Goal: Task Accomplishment & Management: Use online tool/utility

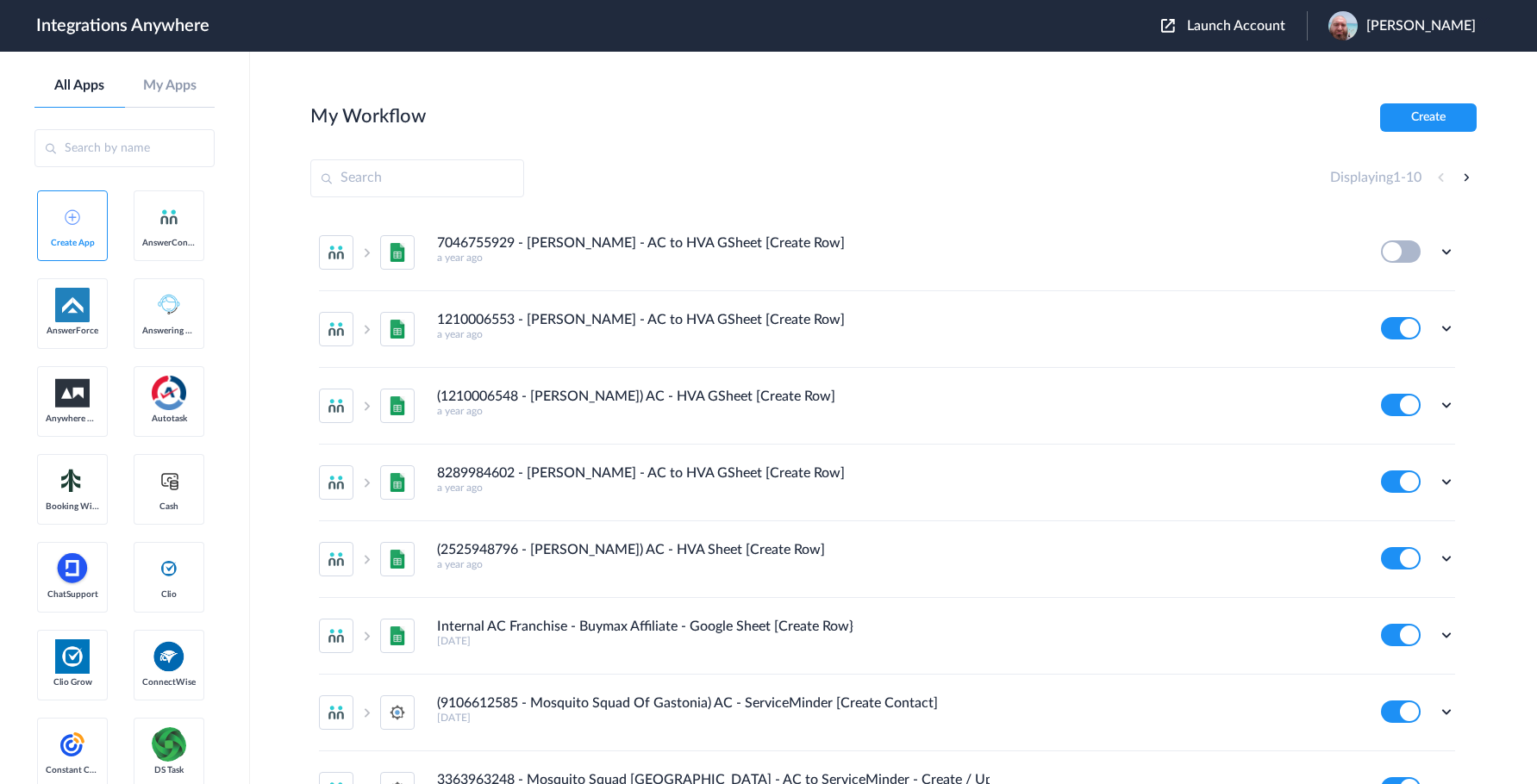
click at [1271, 23] on span "Launch Account" at bounding box center [1235, 26] width 98 height 14
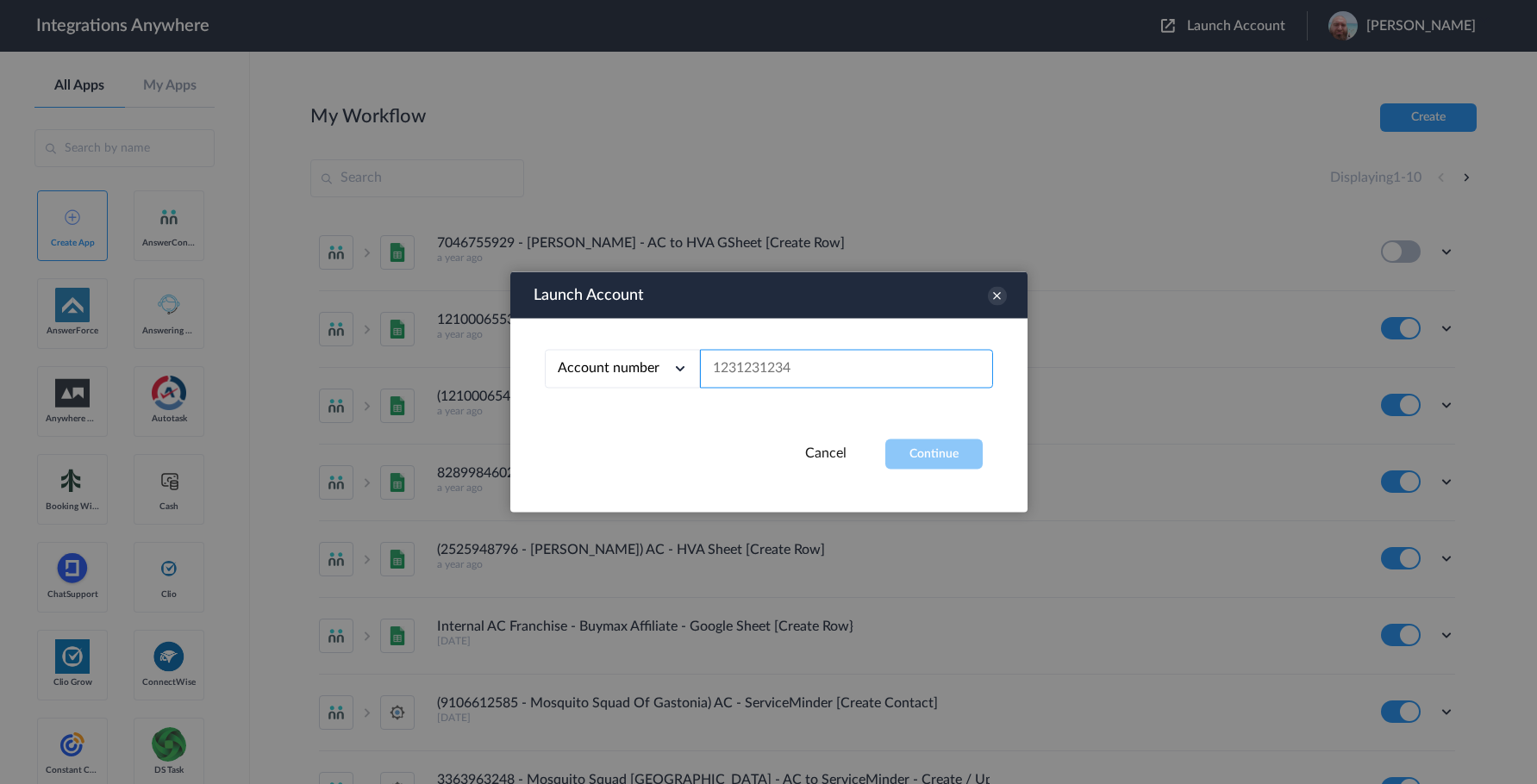
click at [786, 367] on input "text" at bounding box center [846, 368] width 293 height 39
paste input "3032269963"
type input "3032269963"
click at [917, 450] on button "Continue" at bounding box center [933, 455] width 97 height 30
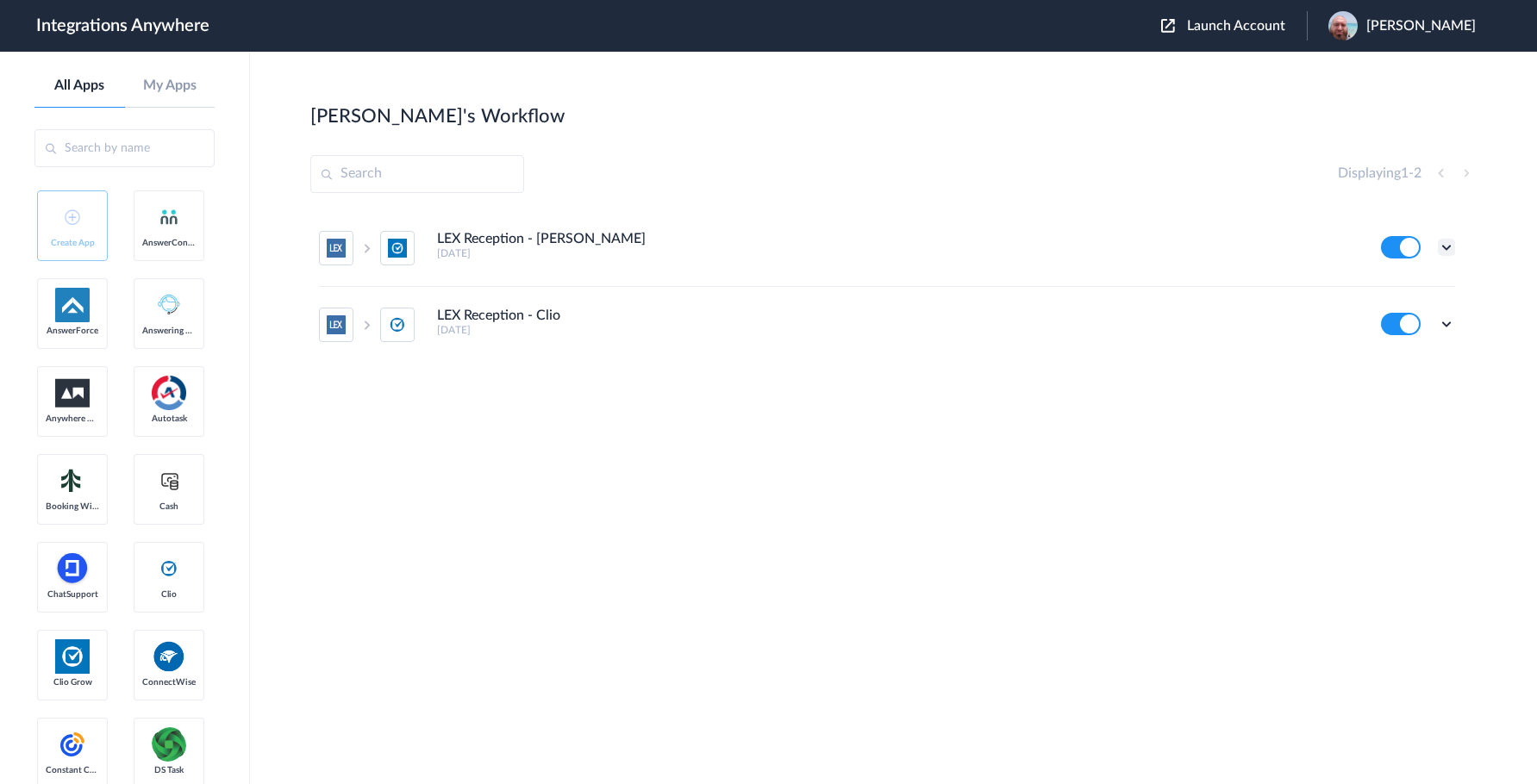
click at [1445, 247] on icon at bounding box center [1446, 246] width 17 height 17
click at [1403, 278] on li "Edit" at bounding box center [1398, 287] width 112 height 32
click at [1449, 326] on icon at bounding box center [1446, 324] width 17 height 17
click at [1407, 358] on li "Edit" at bounding box center [1398, 364] width 112 height 32
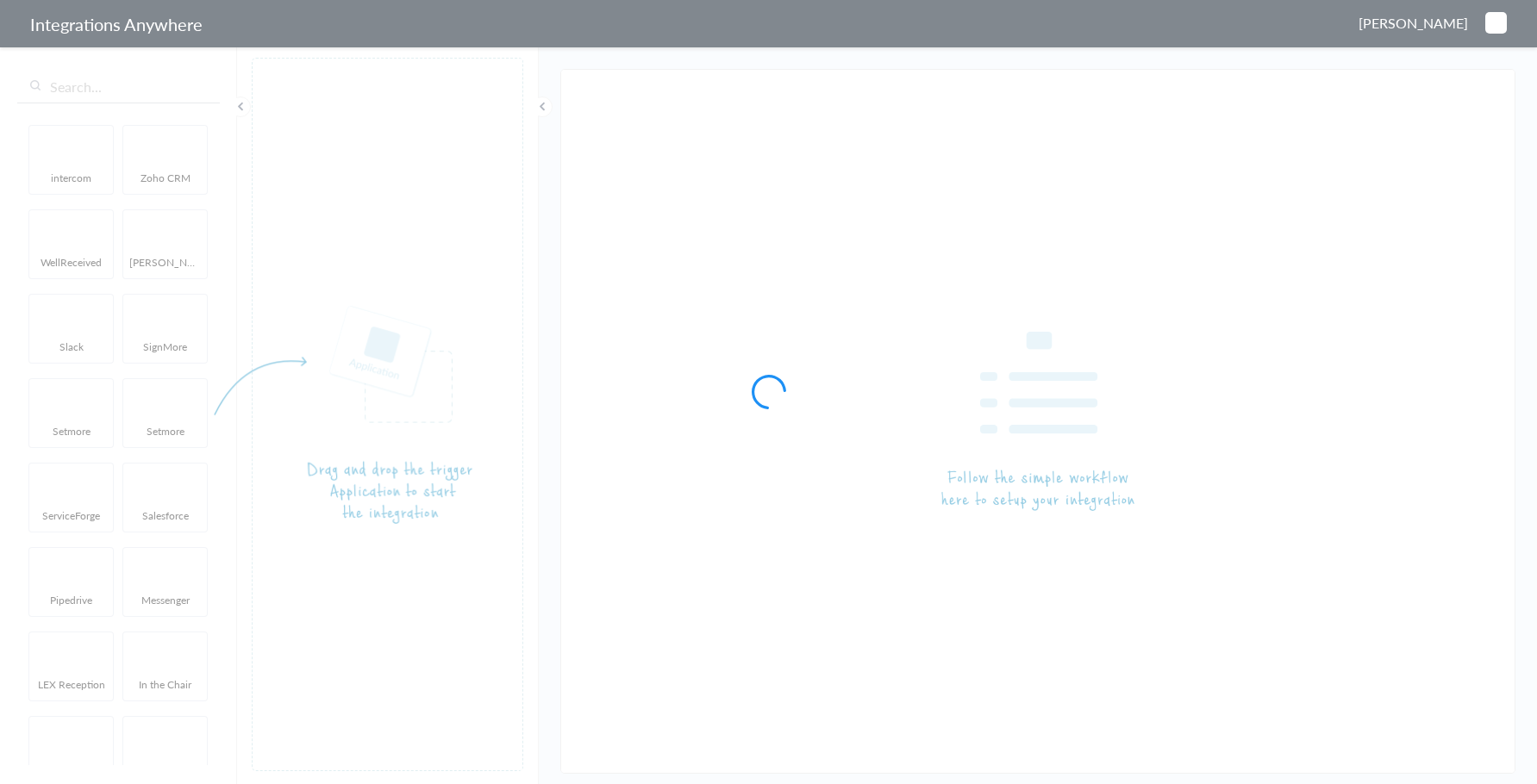
type input "LEX Reception - [PERSON_NAME]"
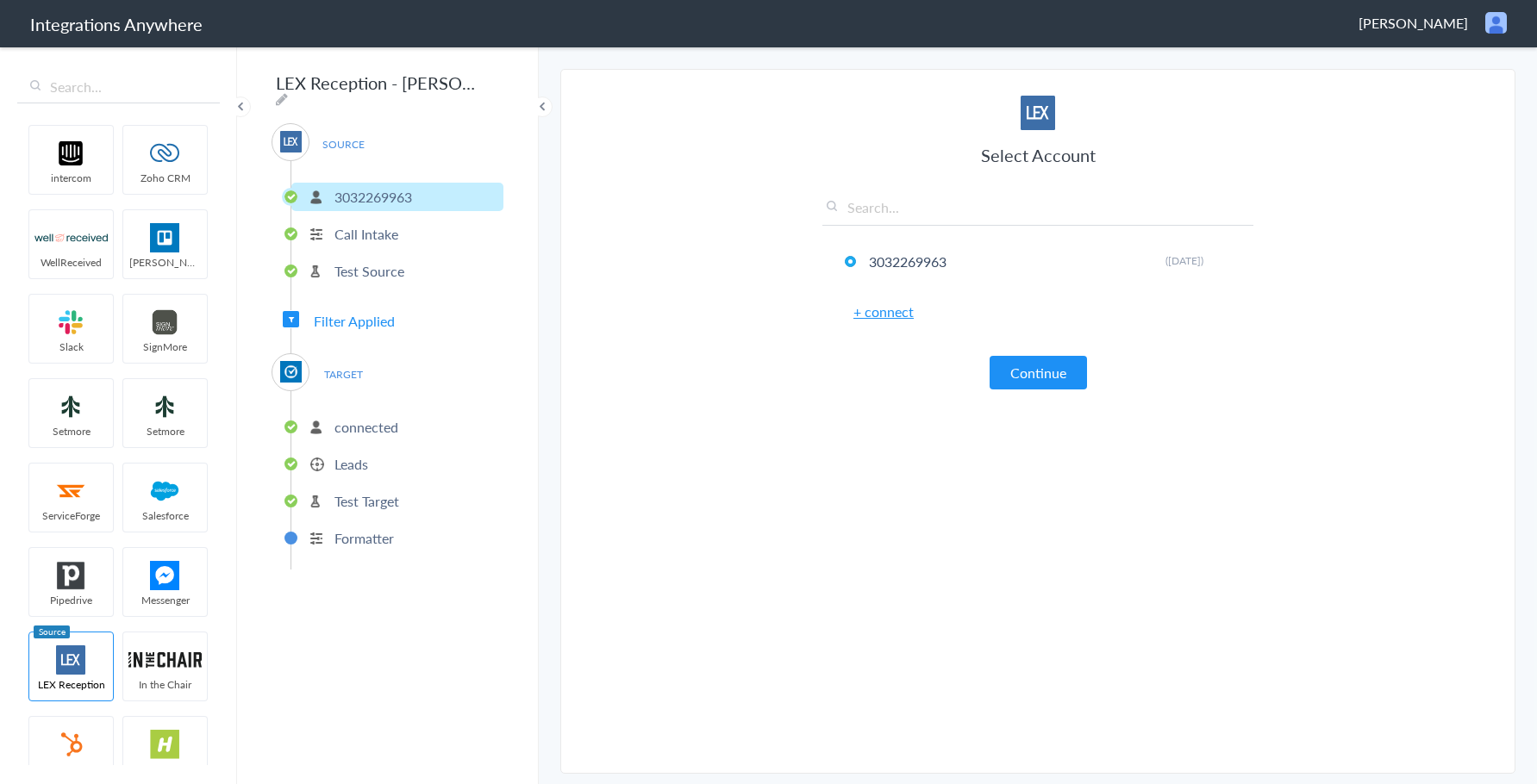
click at [369, 530] on p "Formatter" at bounding box center [364, 538] width 60 height 20
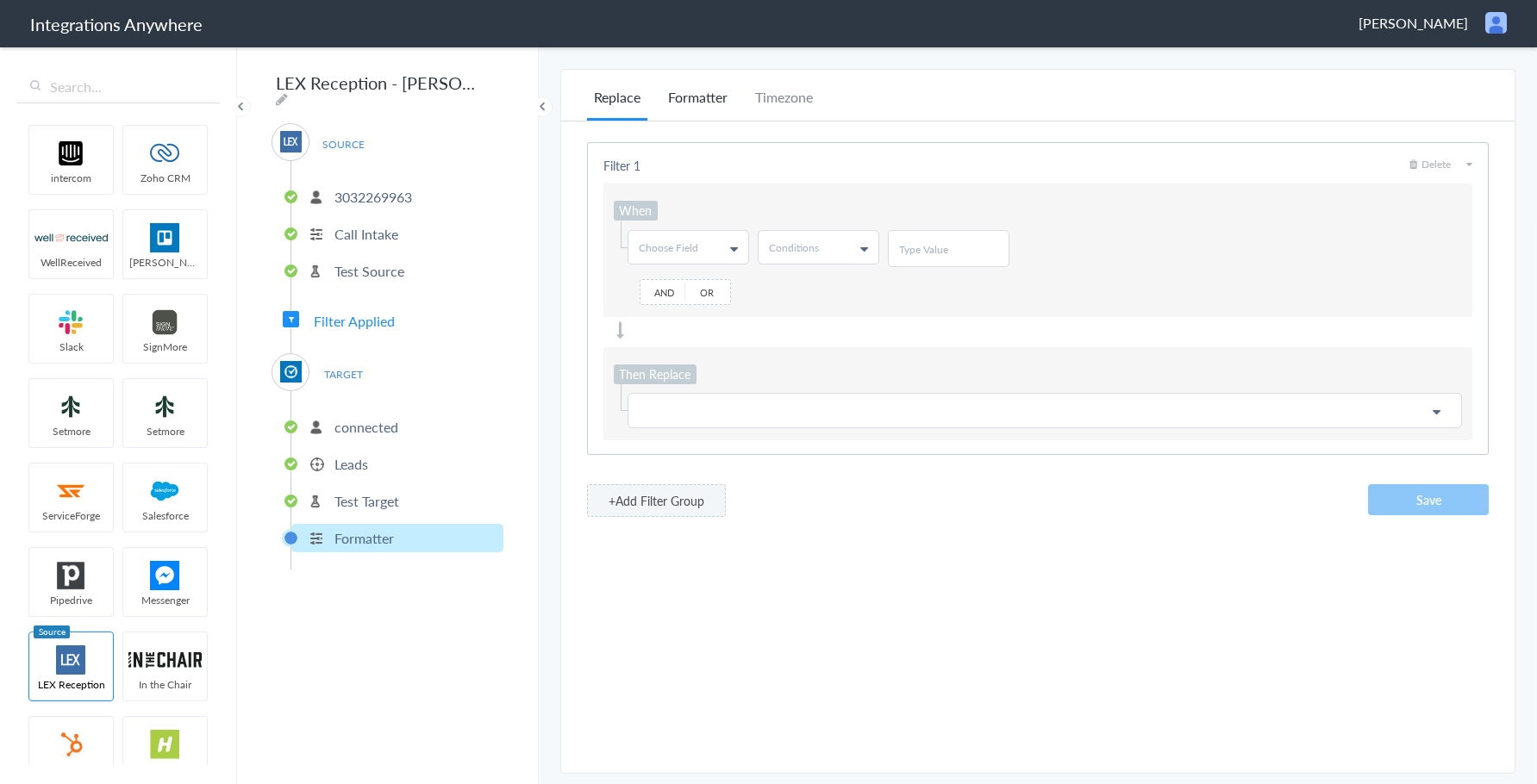
click at [673, 96] on li "Formatter" at bounding box center [698, 104] width 73 height 34
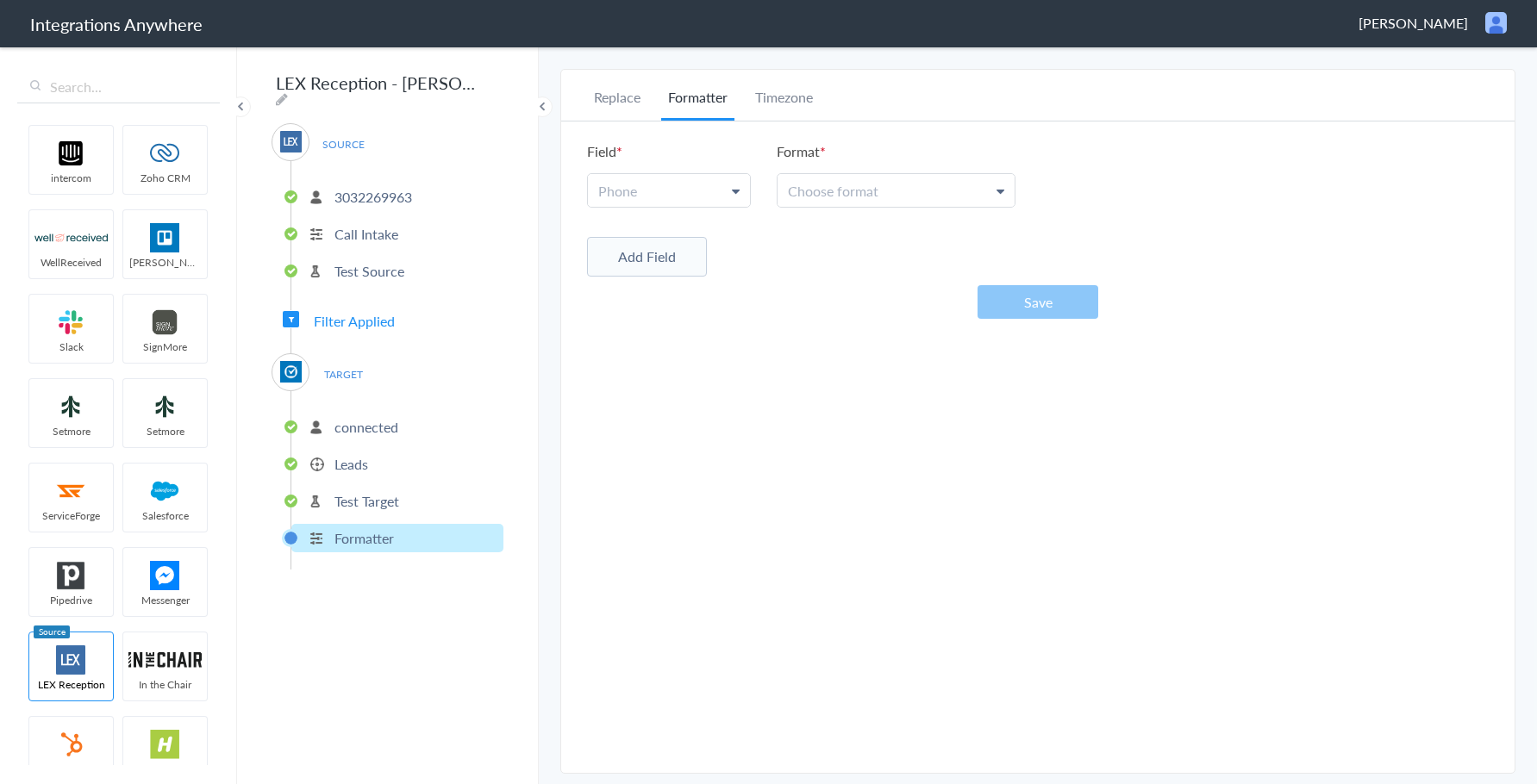
click at [349, 457] on p "Leads" at bounding box center [351, 463] width 34 height 20
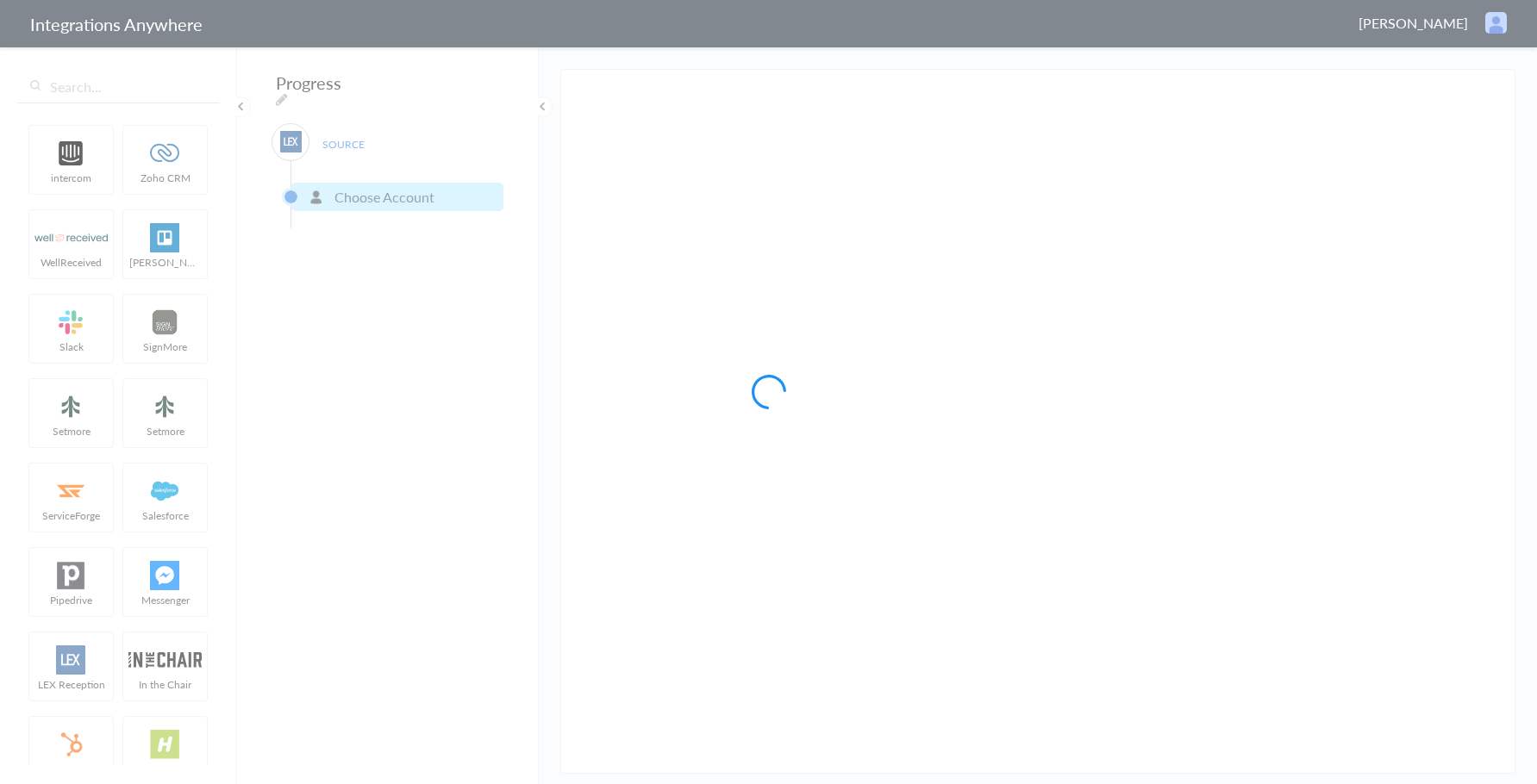
type input "LEX Reception - Clio"
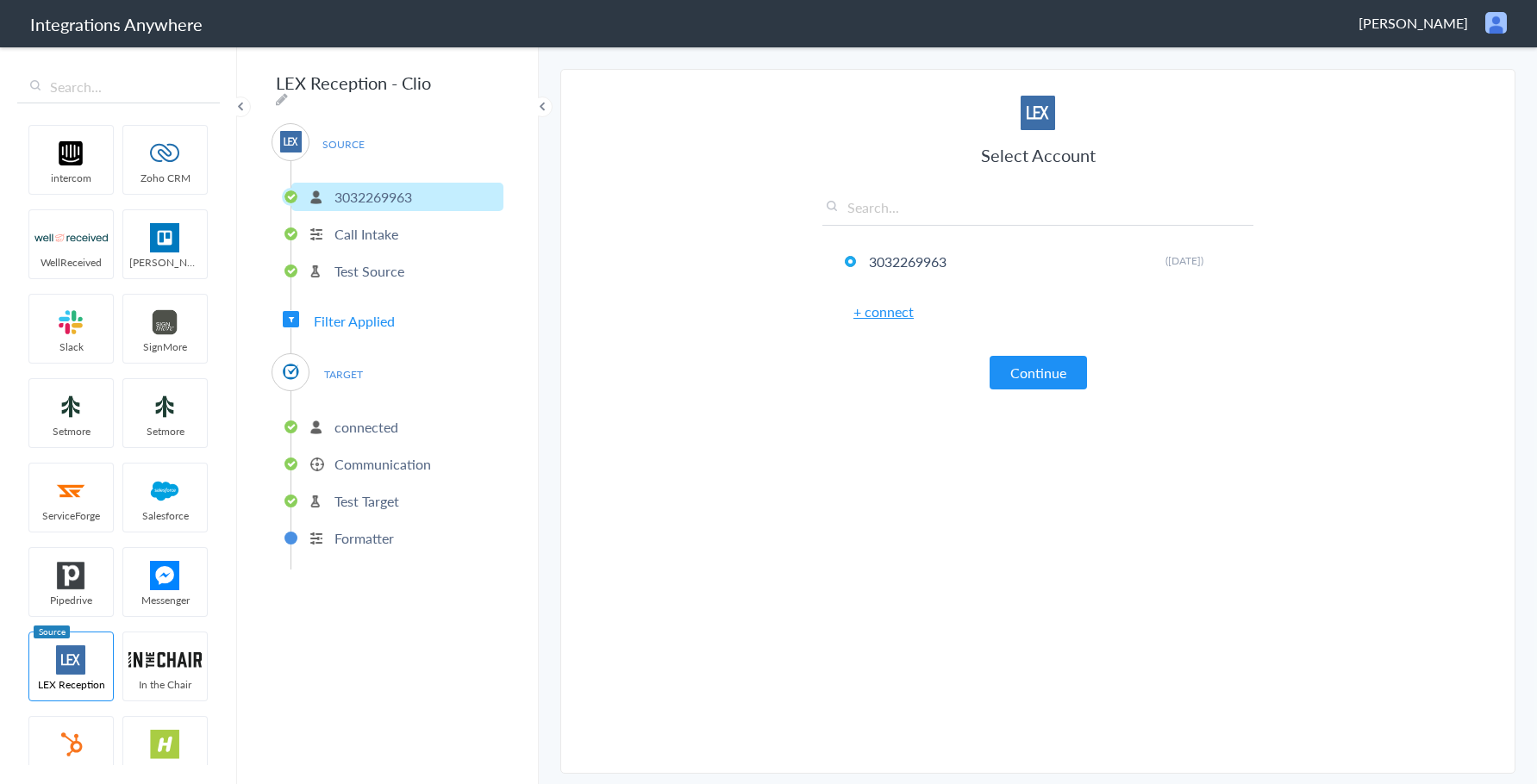
click at [376, 458] on p "Communication" at bounding box center [382, 463] width 96 height 20
